Goal: Task Accomplishment & Management: Understand process/instructions

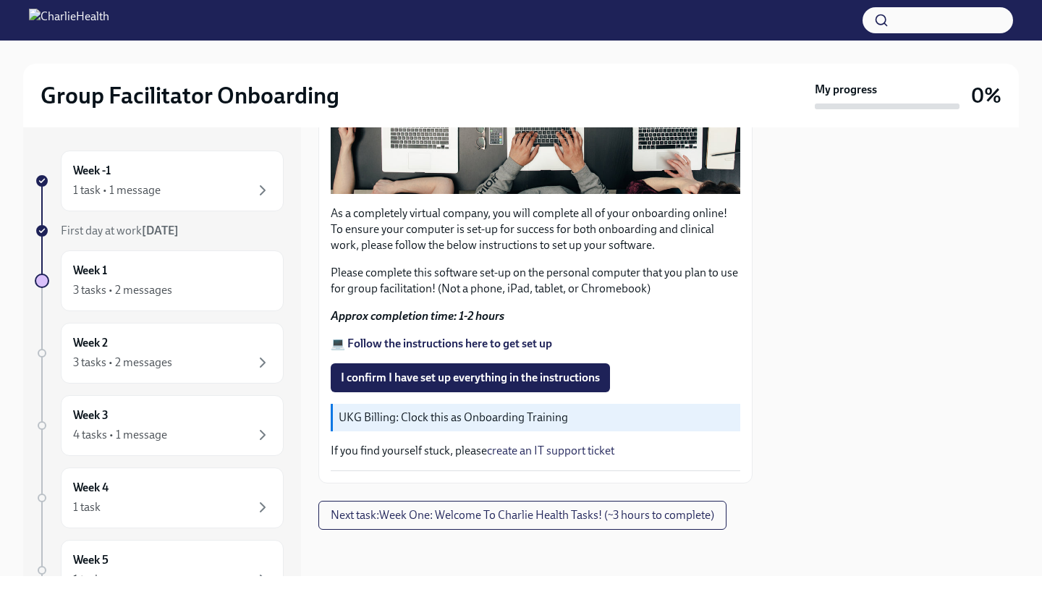
scroll to position [1230, 0]
click at [487, 379] on span "I confirm I have set up everything in the instructions" at bounding box center [470, 378] width 259 height 14
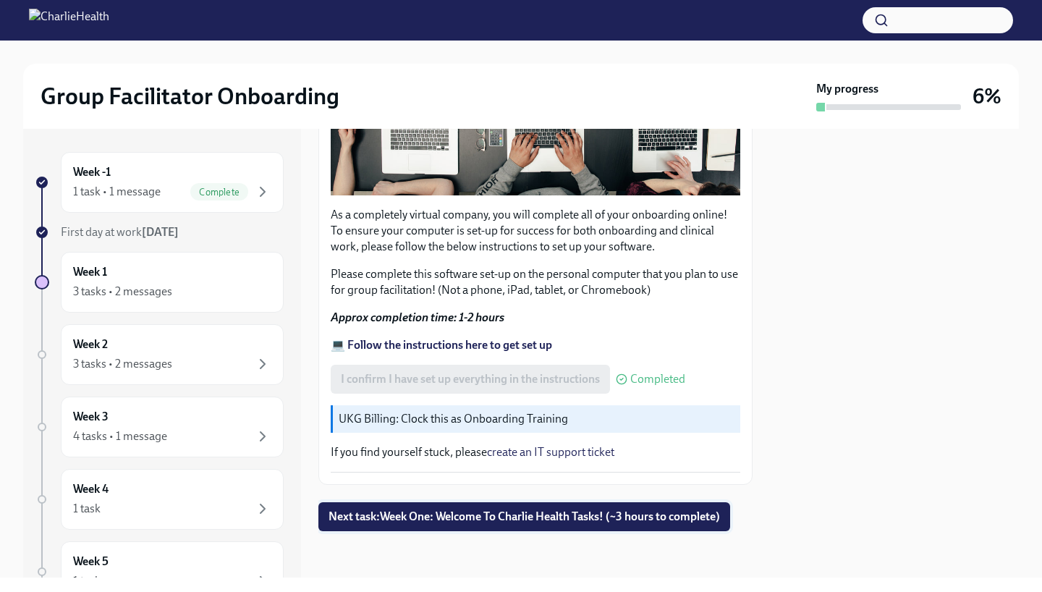
click at [483, 520] on span "Next task : Week One: Welcome To Charlie Health Tasks! (~3 hours to complete)" at bounding box center [525, 517] width 392 height 14
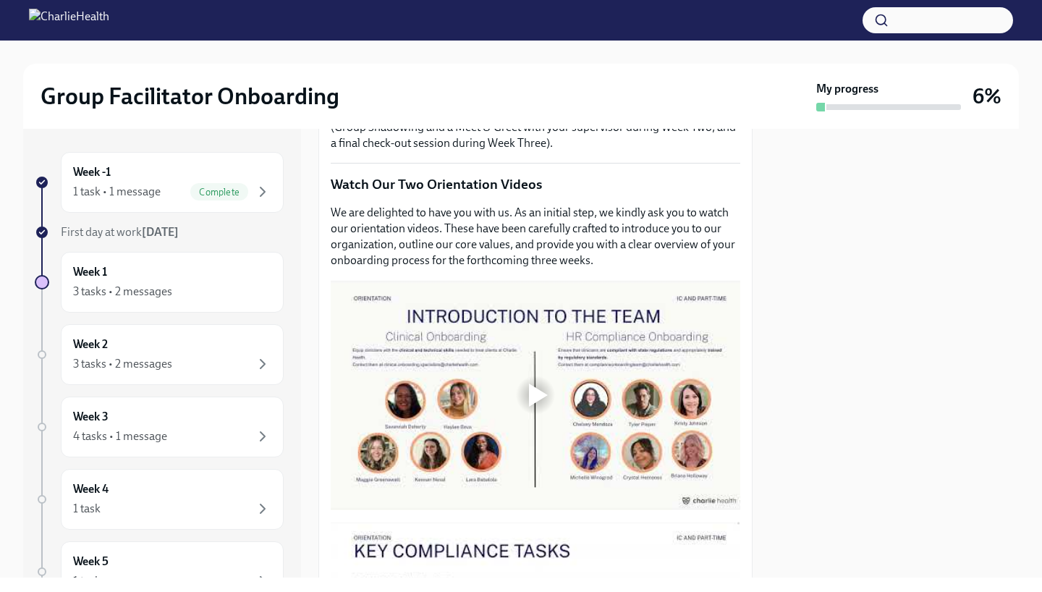
scroll to position [562, 0]
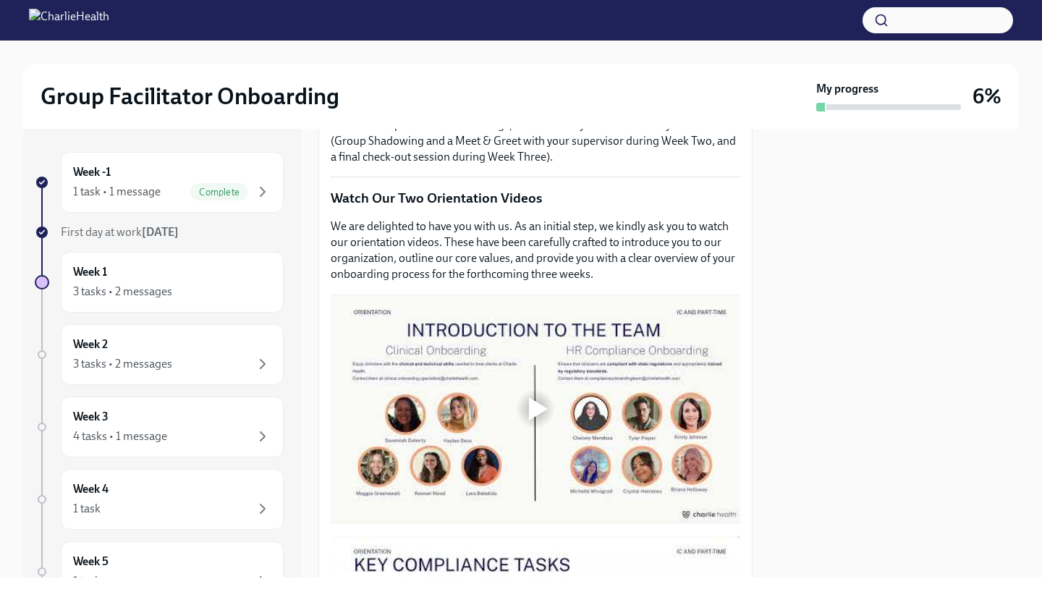
click at [542, 416] on div at bounding box center [538, 408] width 19 height 23
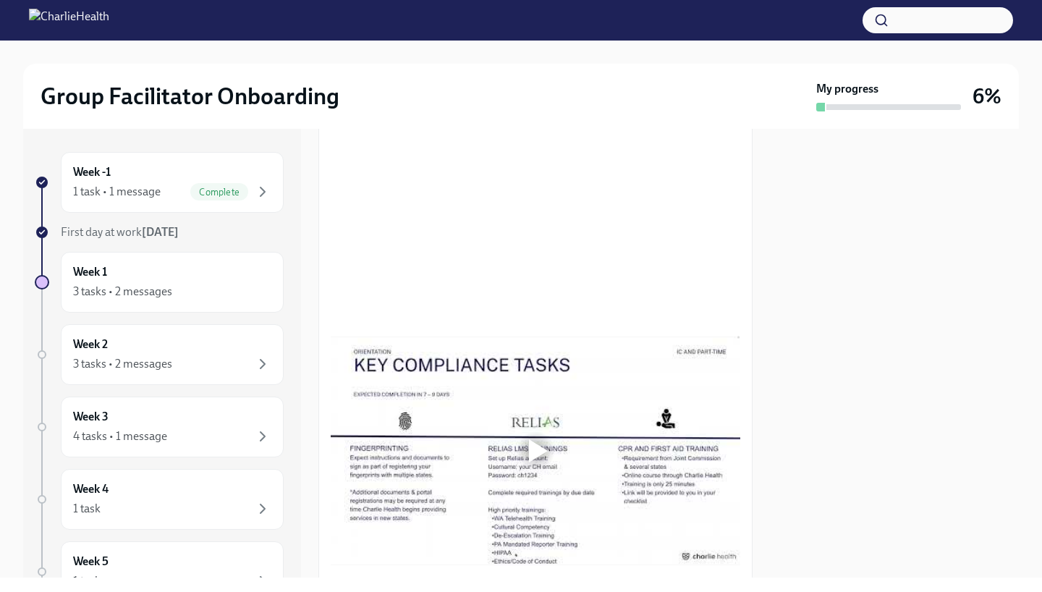
scroll to position [764, 0]
click at [168, 295] on div "3 tasks • 2 messages" at bounding box center [122, 292] width 99 height 16
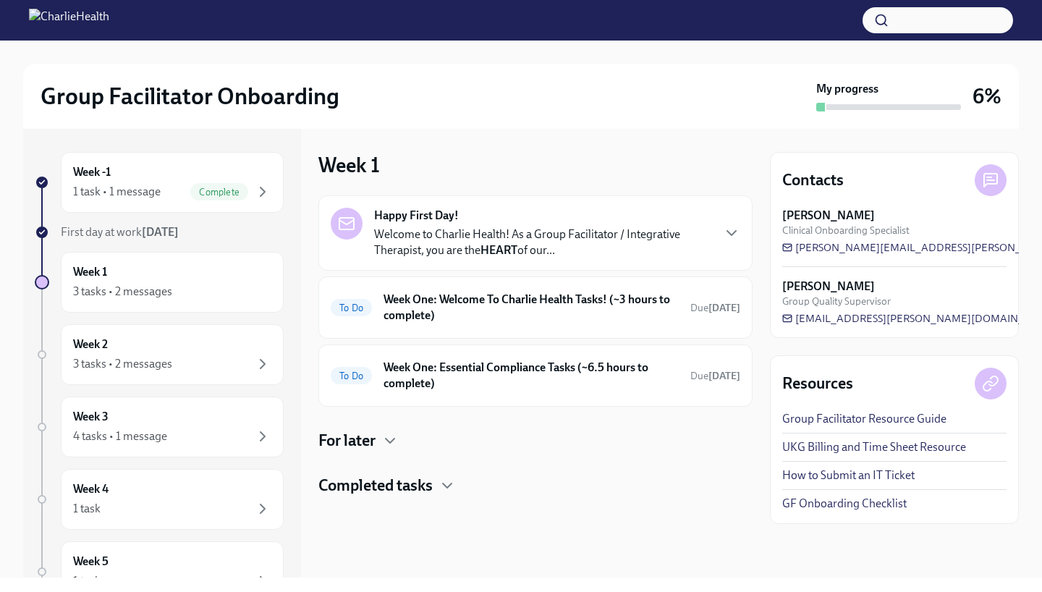
click at [168, 295] on div "3 tasks • 2 messages" at bounding box center [122, 292] width 99 height 16
click at [511, 237] on p "Welcome to Charlie Health! As a Group Facilitator / Integrative Therapist, you …" at bounding box center [542, 243] width 337 height 32
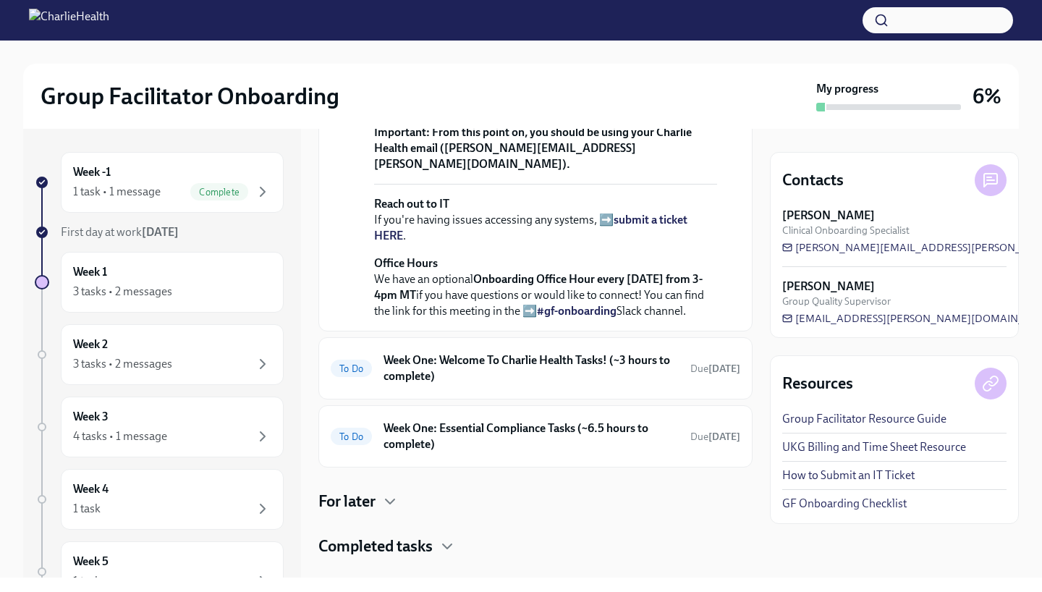
scroll to position [536, 0]
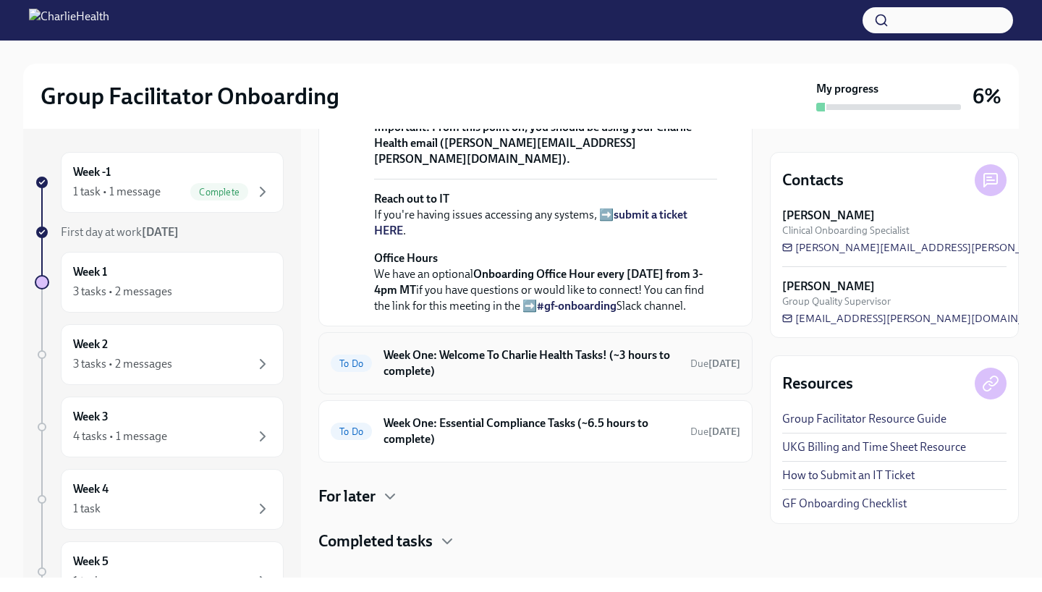
click at [472, 354] on h6 "Week One: Welcome To Charlie Health Tasks! (~3 hours to complete)" at bounding box center [531, 363] width 295 height 32
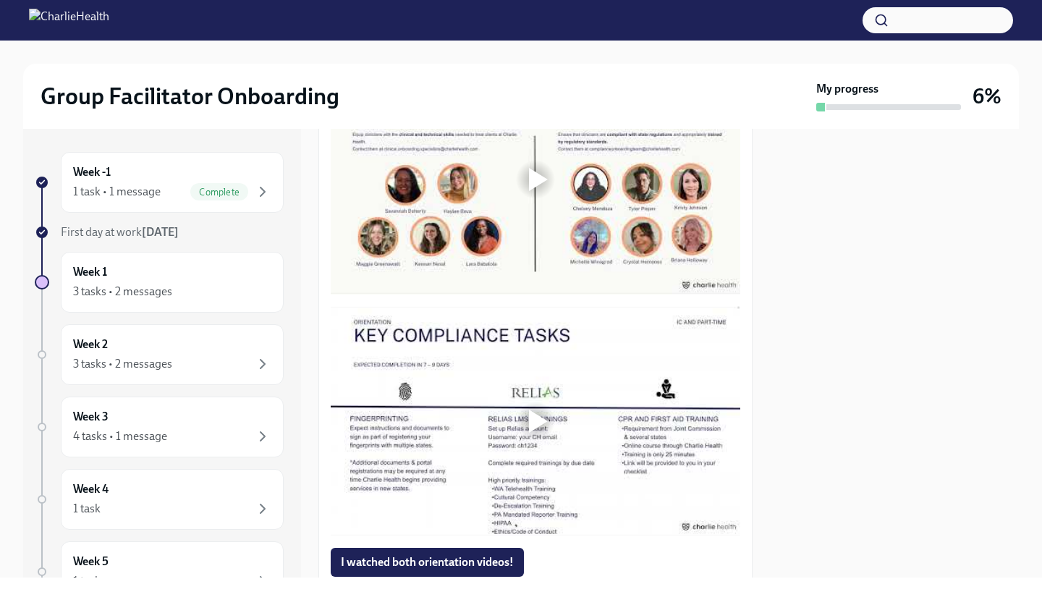
scroll to position [793, 0]
click at [539, 176] on div at bounding box center [538, 178] width 19 height 23
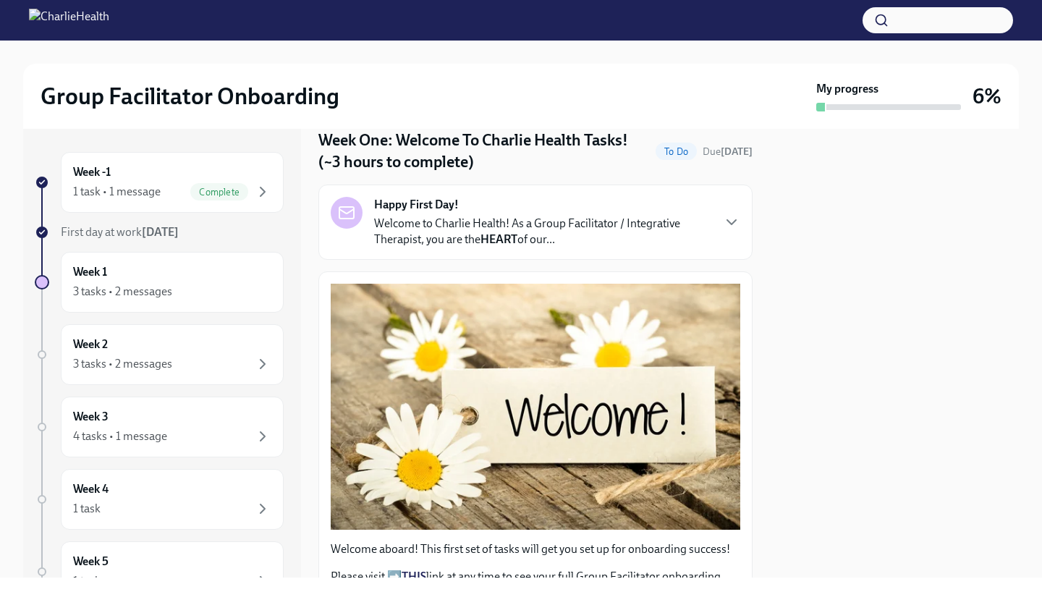
scroll to position [0, 0]
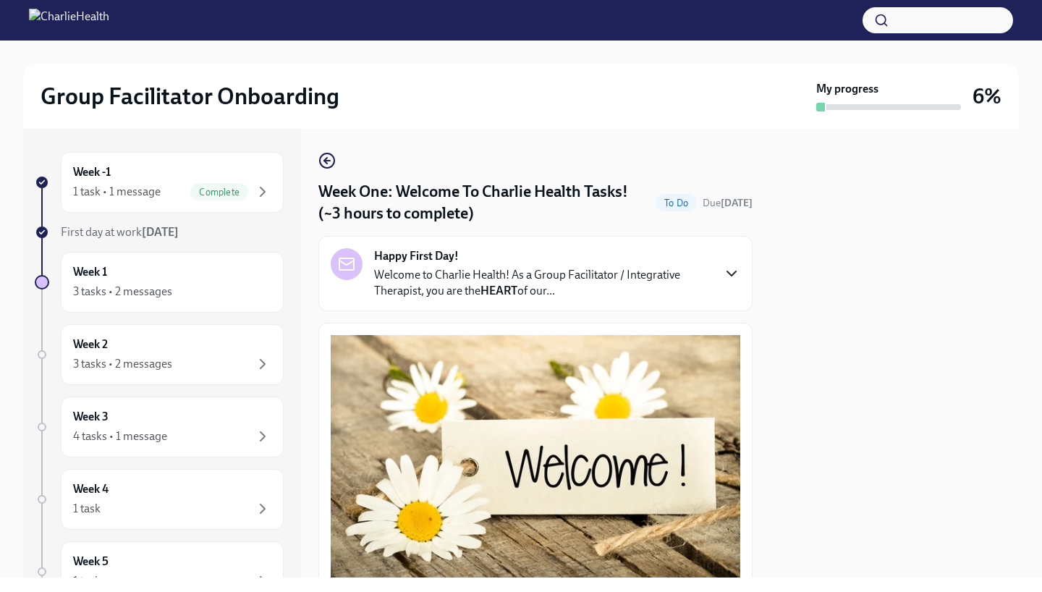
click at [733, 270] on icon "button" at bounding box center [731, 273] width 17 height 17
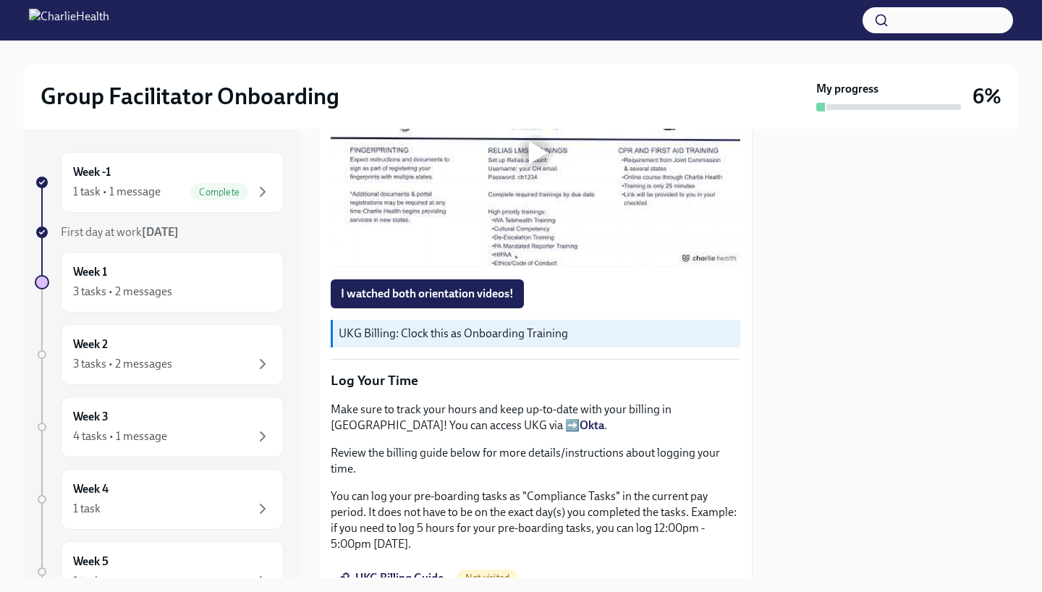
scroll to position [1594, 0]
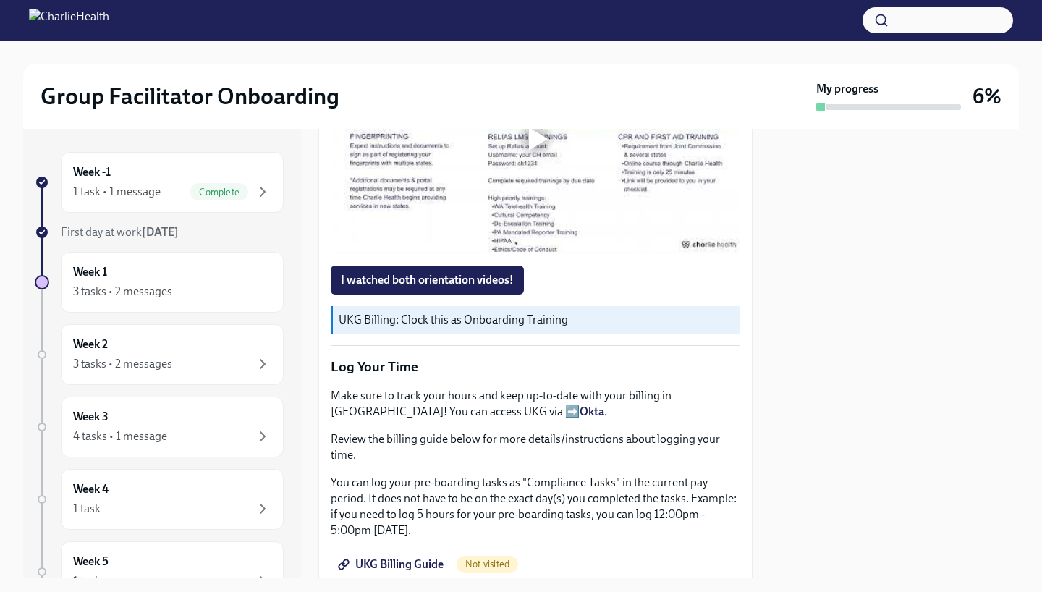
click at [536, 151] on div at bounding box center [538, 138] width 19 height 23
